Goal: Check status: Check status

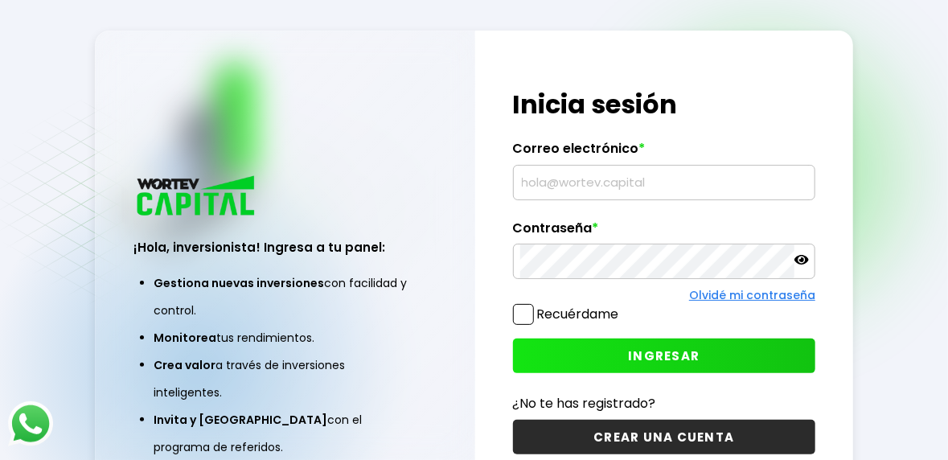
click at [544, 199] on input "text" at bounding box center [664, 183] width 289 height 34
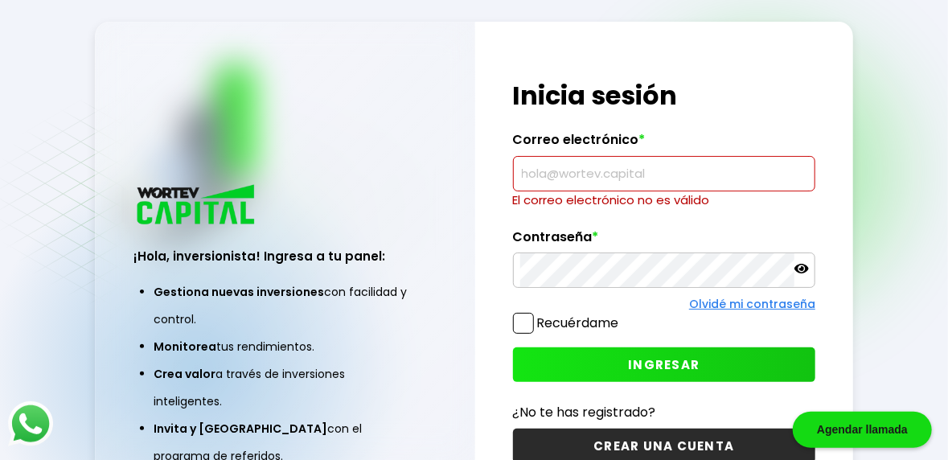
type input "[EMAIL_ADDRESS][DOMAIN_NAME]"
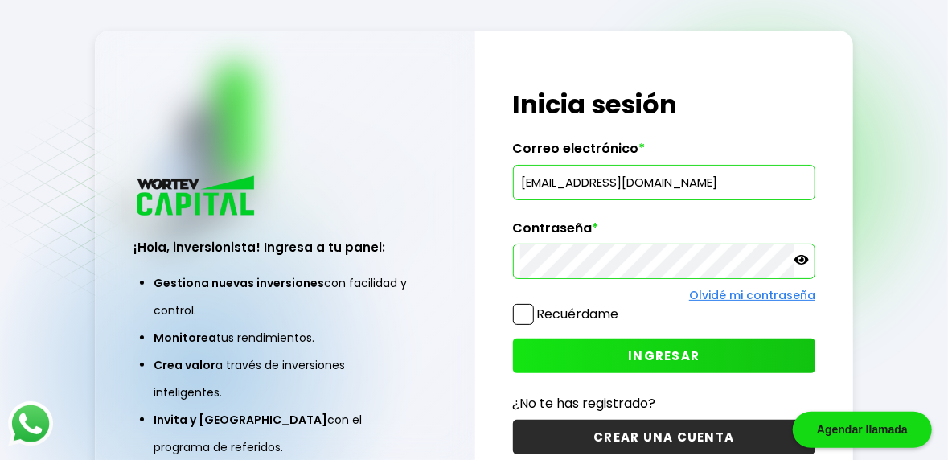
click at [641, 364] on span "INGRESAR" at bounding box center [664, 355] width 72 height 17
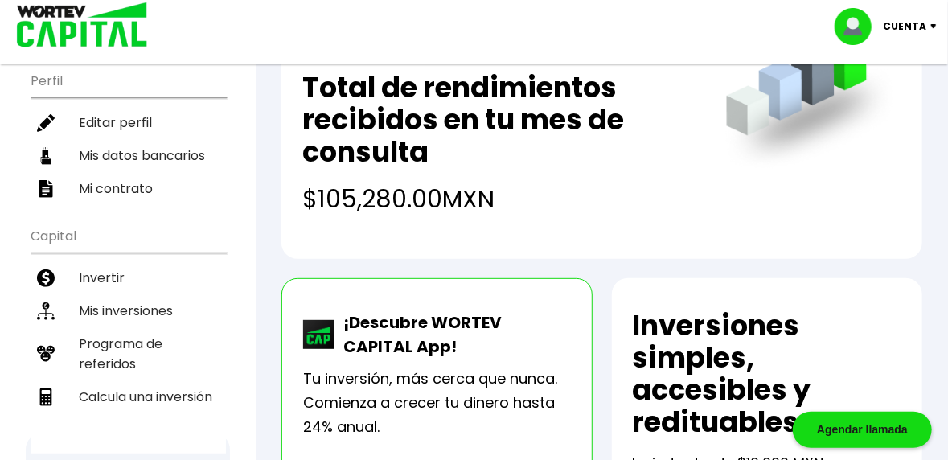
scroll to position [179, 0]
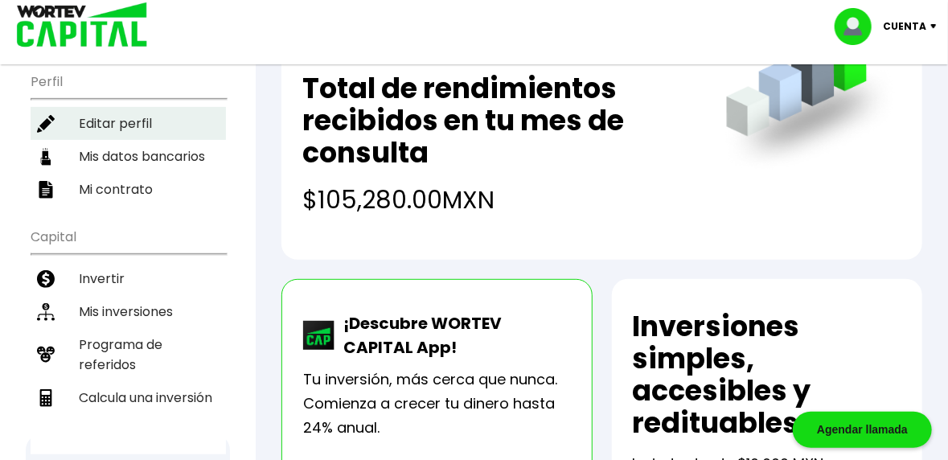
click at [91, 295] on li "Mis inversiones" at bounding box center [128, 311] width 195 height 33
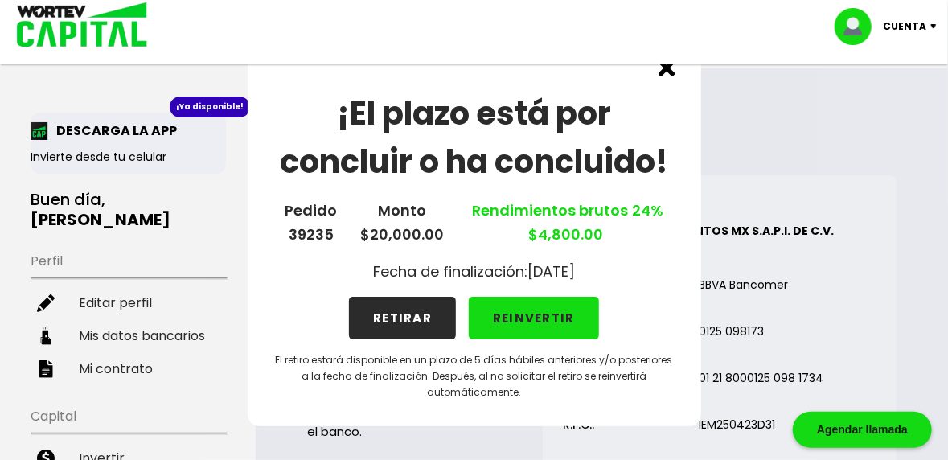
click at [671, 76] on img at bounding box center [667, 68] width 17 height 17
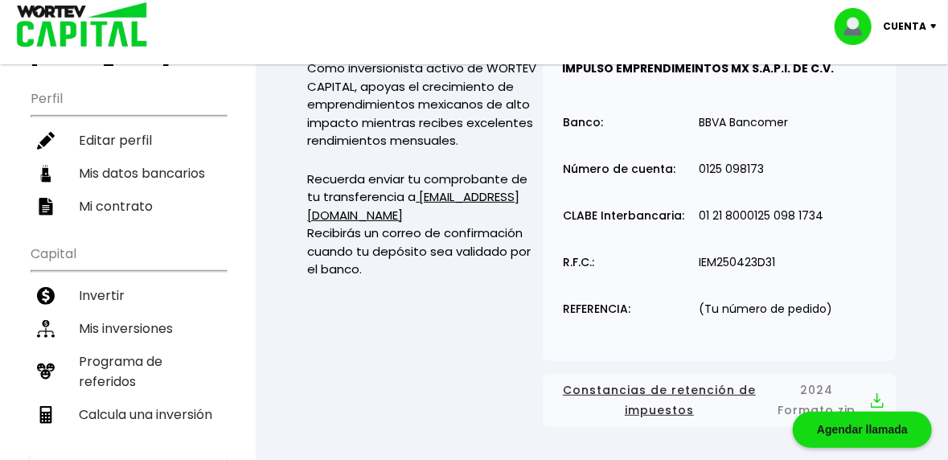
scroll to position [135, 0]
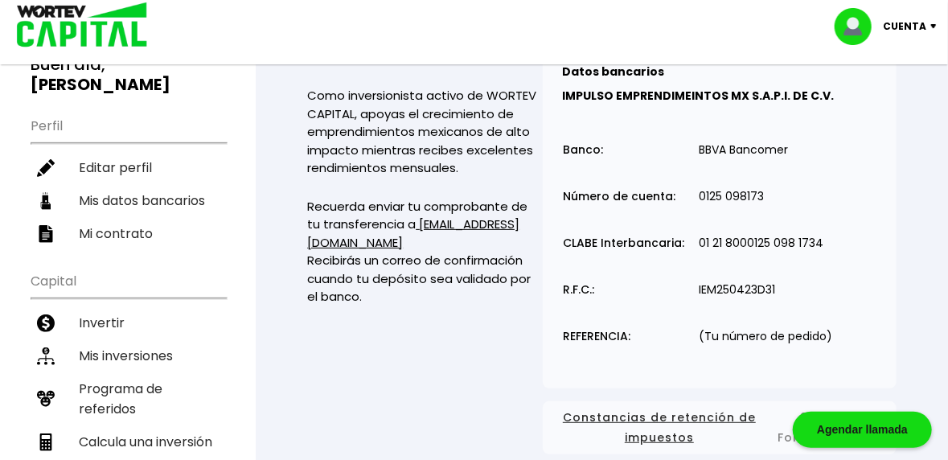
click at [914, 31] on p "Cuenta" at bounding box center [904, 26] width 43 height 24
click at [861, 109] on li "Cerrar sesión" at bounding box center [888, 107] width 129 height 33
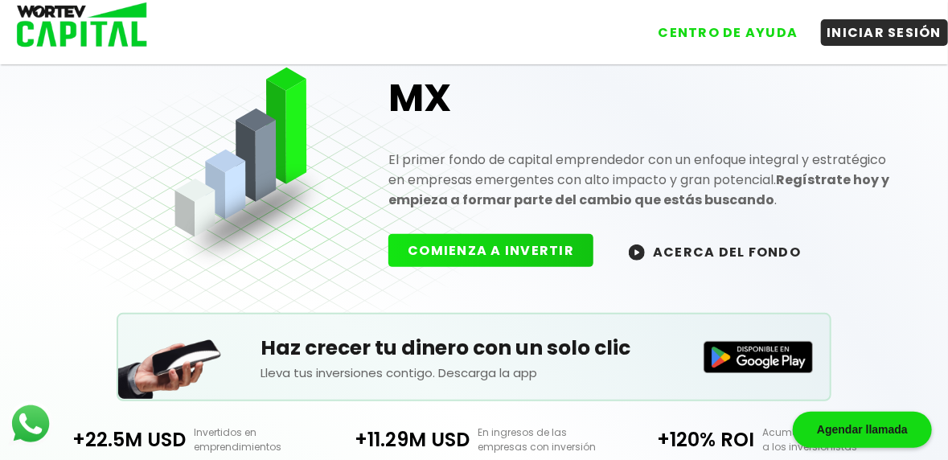
scroll to position [135, 0]
